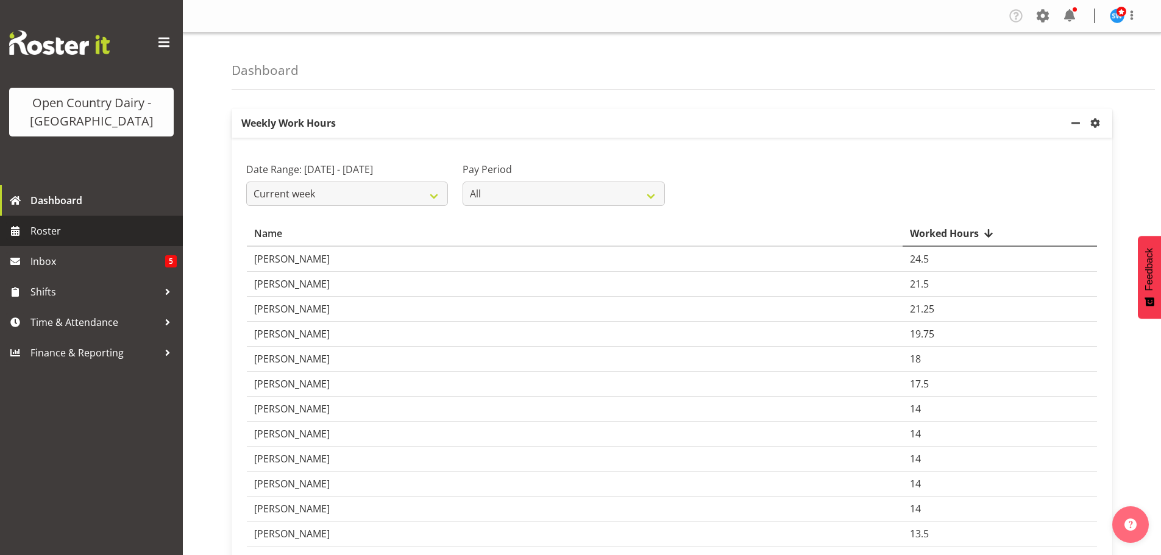
click at [72, 233] on span "Roster" at bounding box center [103, 231] width 146 height 18
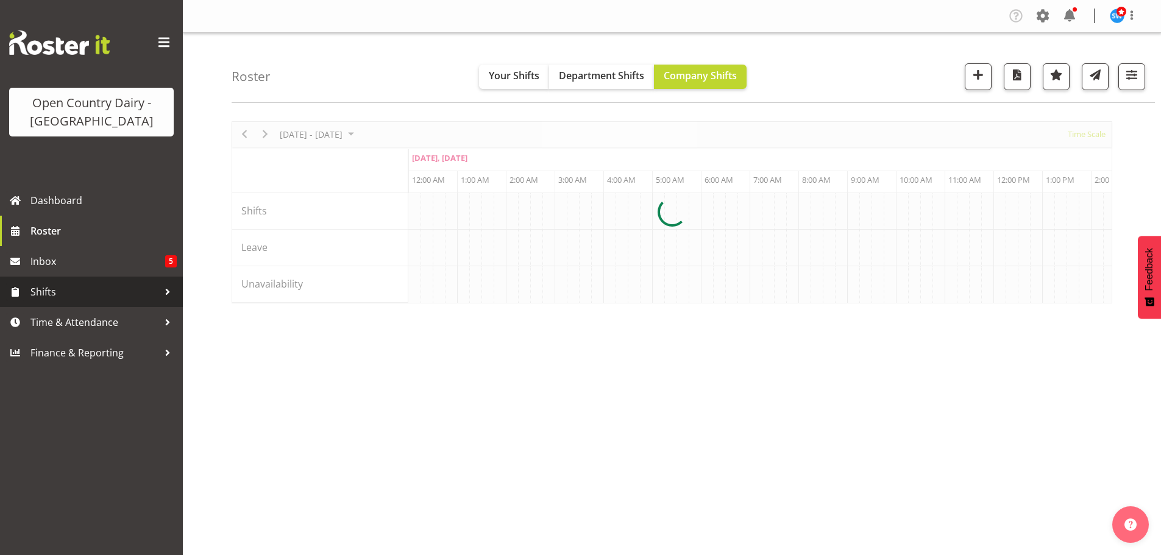
scroll to position [0, 1170]
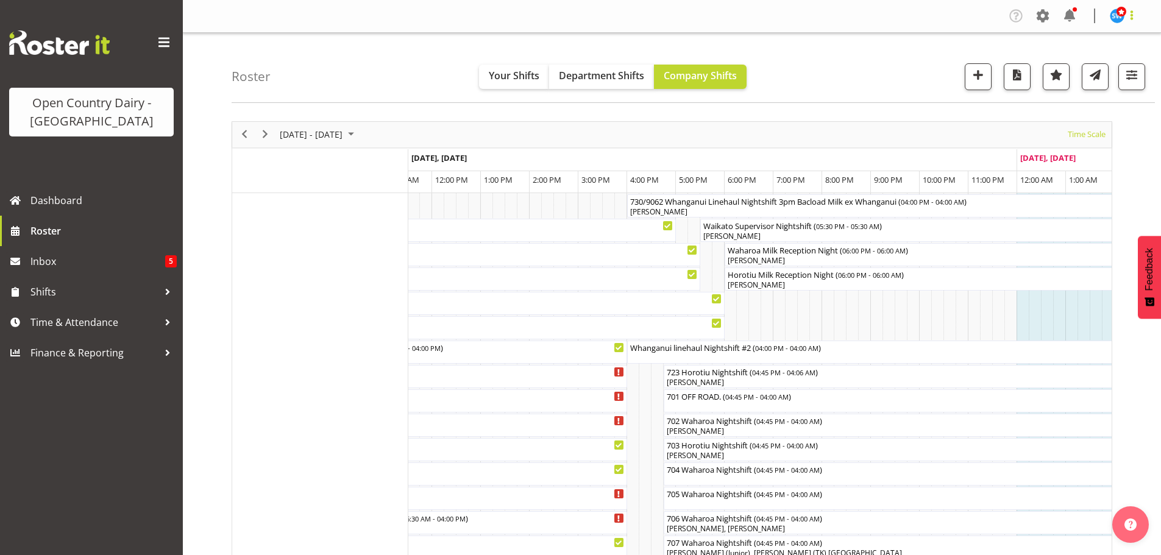
click at [1127, 9] on span at bounding box center [1131, 15] width 15 height 15
click at [1065, 60] on link "Log Out" at bounding box center [1080, 64] width 117 height 22
